Goal: Information Seeking & Learning: Understand process/instructions

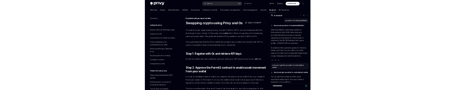
scroll to position [115, 0]
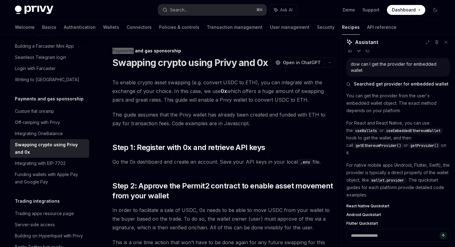
type textarea "*"
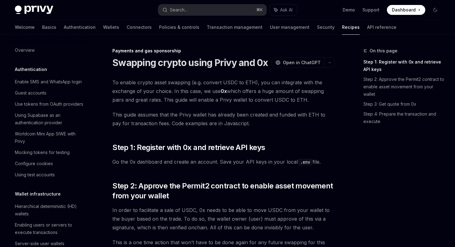
scroll to position [485, 0]
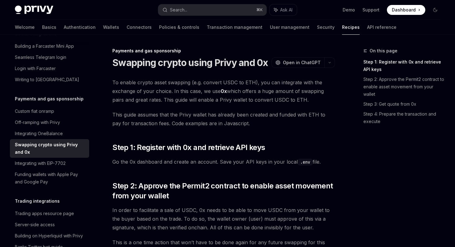
click at [195, 99] on span "To enable crypto asset swapping (e.g. convert USDC to ETH), you can integrate w…" at bounding box center [223, 91] width 223 height 26
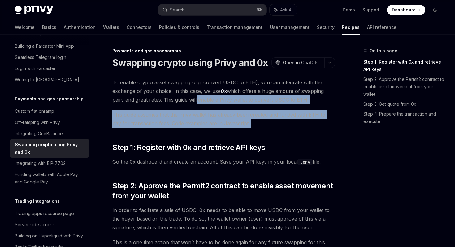
drag, startPoint x: 195, startPoint y: 99, endPoint x: 215, endPoint y: 122, distance: 30.5
click at [245, 124] on span "This guide assumes that the Privy wallet has already been created and funded wi…" at bounding box center [223, 118] width 223 height 17
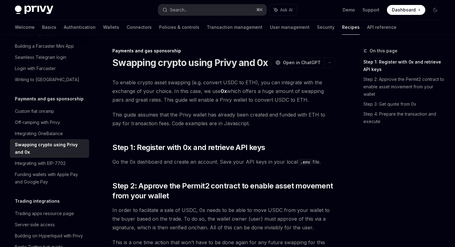
click at [245, 124] on span "This guide assumes that the Privy wallet has already been created and funded wi…" at bounding box center [223, 118] width 223 height 17
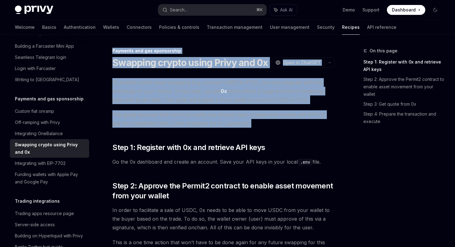
drag, startPoint x: 245, startPoint y: 124, endPoint x: 111, endPoint y: 46, distance: 154.7
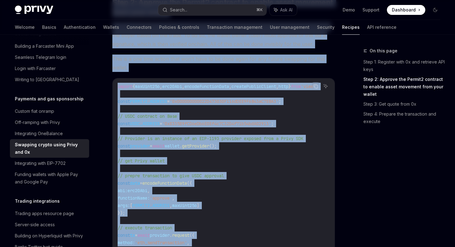
scroll to position [188, 0]
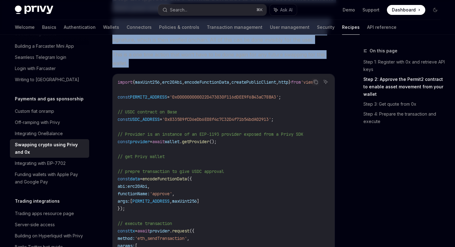
drag, startPoint x: 111, startPoint y: 49, endPoint x: 276, endPoint y: 59, distance: 164.7
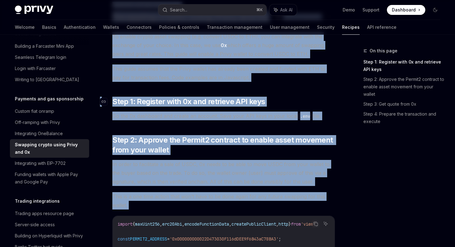
scroll to position [53, 0]
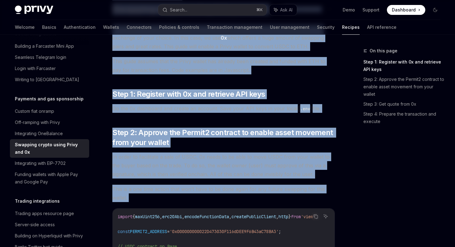
click at [155, 198] on span "This is a one time action that won’t have to be done again for any future swapp…" at bounding box center [223, 192] width 223 height 17
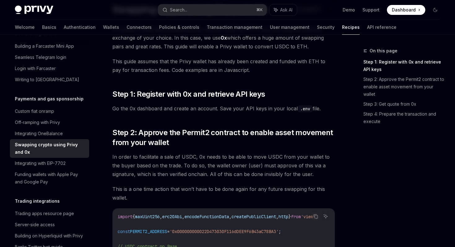
click at [155, 198] on span "This is a one time action that won’t have to be done again for any future swapp…" at bounding box center [223, 192] width 223 height 17
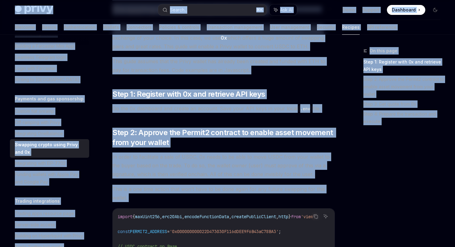
scroll to position [0, 0]
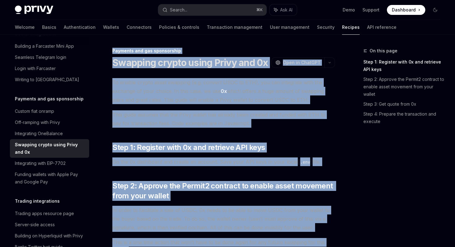
drag, startPoint x: 155, startPoint y: 198, endPoint x: 113, endPoint y: 50, distance: 154.4
